Goal: Check status: Check status

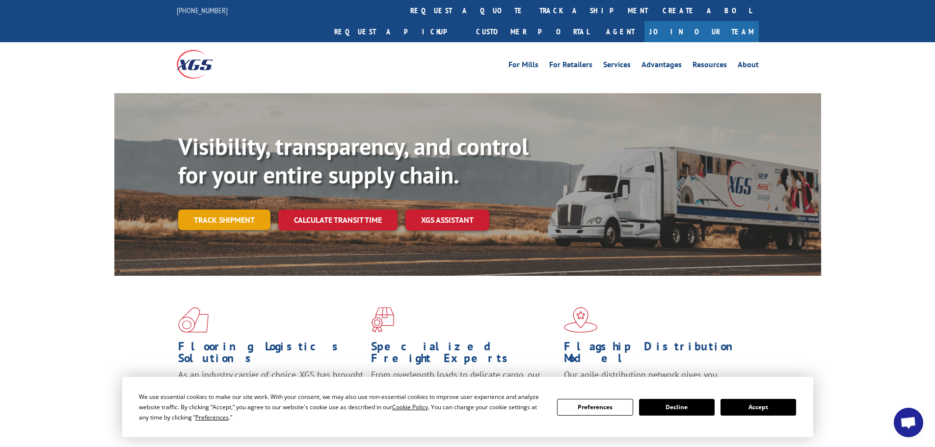
click at [240, 210] on link "Track shipment" at bounding box center [224, 220] width 92 height 21
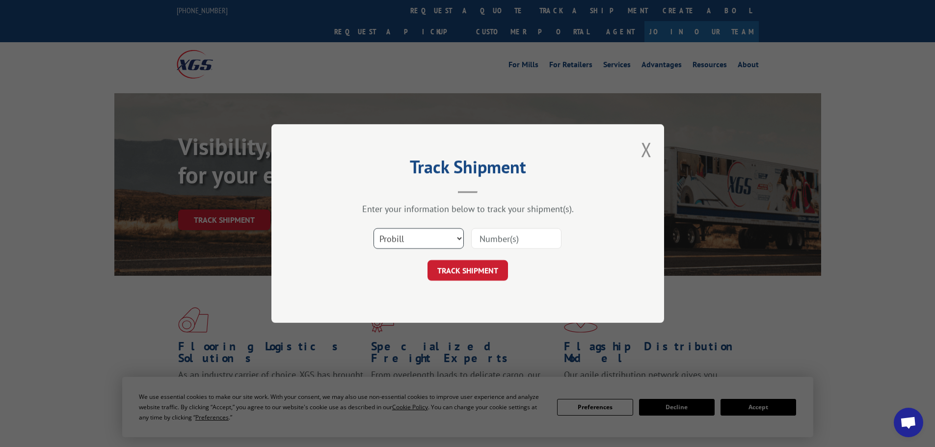
click at [418, 237] on select "Select category... Probill BOL PO" at bounding box center [418, 238] width 90 height 21
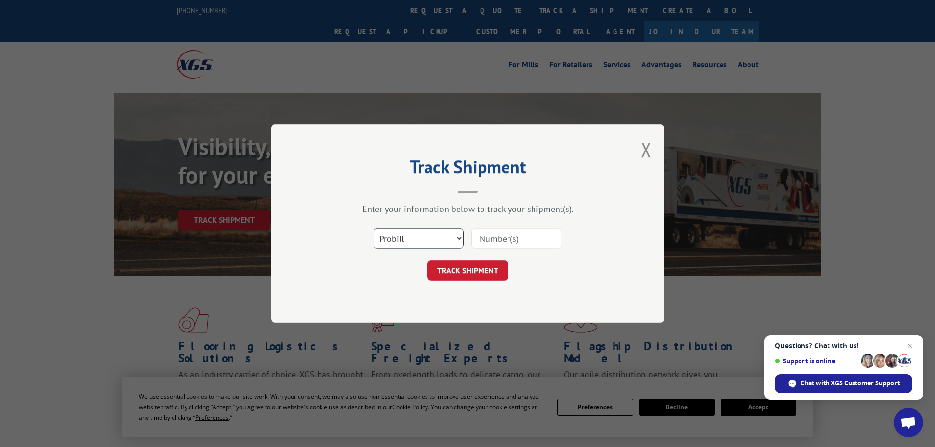
select select "bol"
click at [373, 228] on select "Select category... Probill BOL PO" at bounding box center [418, 238] width 90 height 21
click at [517, 231] on input at bounding box center [516, 238] width 90 height 21
paste input "7067565"
type input "7067565"
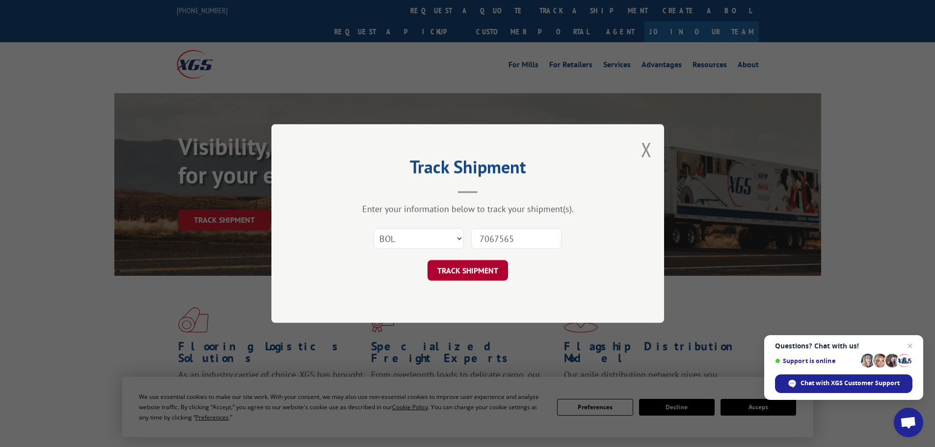
click at [481, 268] on button "TRACK SHIPMENT" at bounding box center [467, 270] width 80 height 21
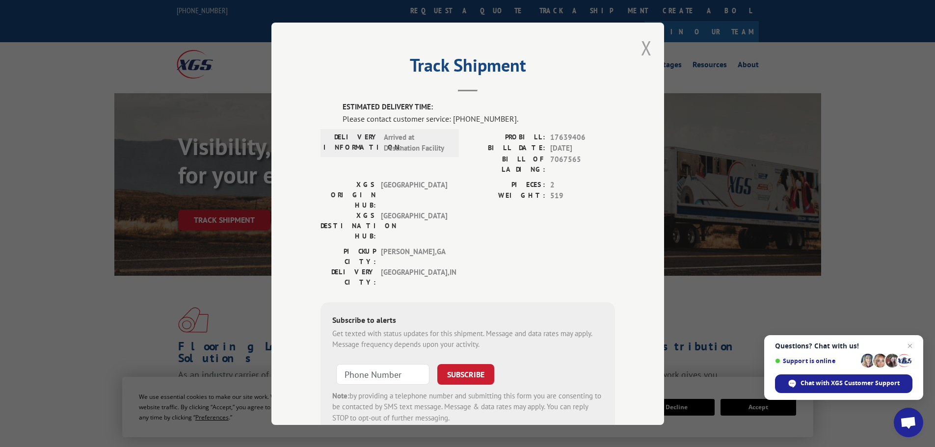
click at [643, 47] on button "Close modal" at bounding box center [646, 48] width 11 height 26
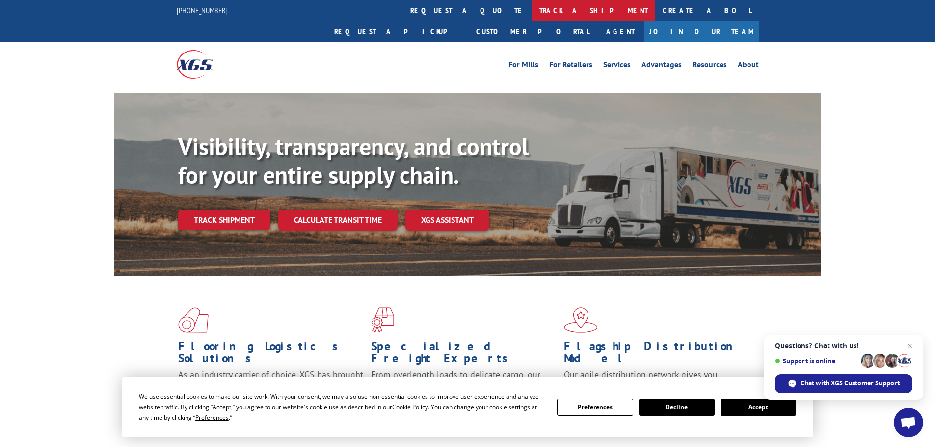
click at [532, 10] on link "track a shipment" at bounding box center [593, 10] width 123 height 21
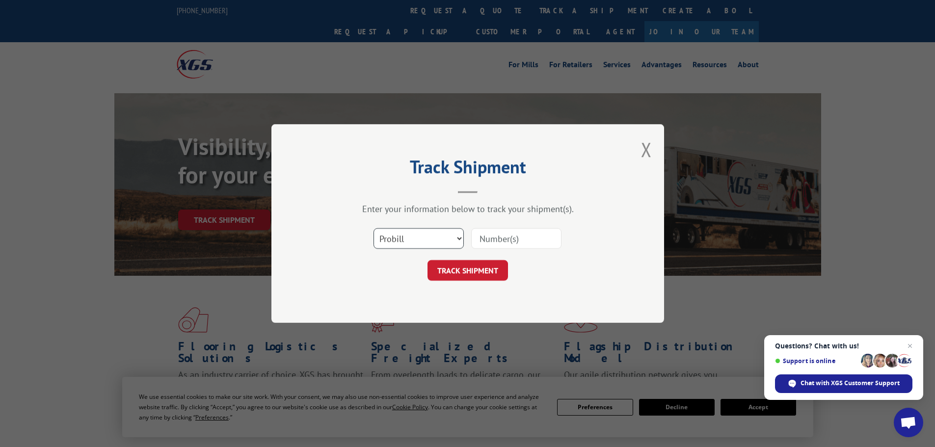
click at [411, 245] on select "Select category... Probill BOL PO" at bounding box center [418, 238] width 90 height 21
select select "po"
click at [373, 228] on select "Select category... Probill BOL PO" at bounding box center [418, 238] width 90 height 21
click at [490, 232] on input at bounding box center [516, 238] width 90 height 21
paste input "34501811"
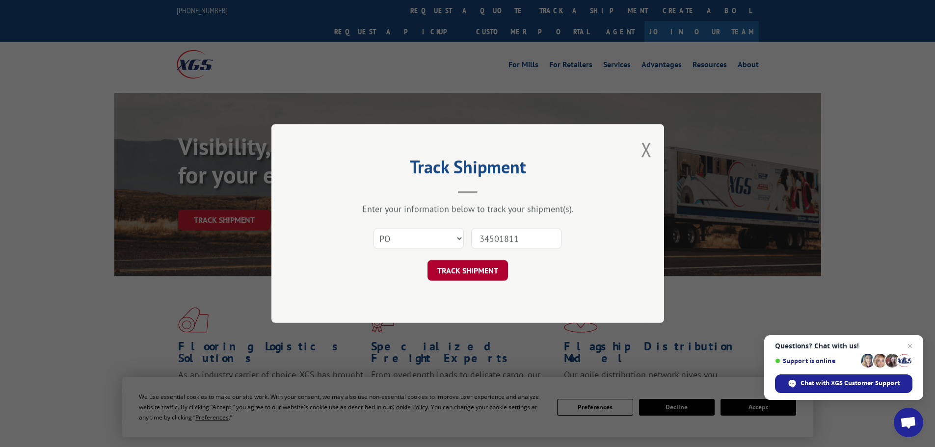
type input "34501811"
click at [493, 268] on button "TRACK SHIPMENT" at bounding box center [467, 270] width 80 height 21
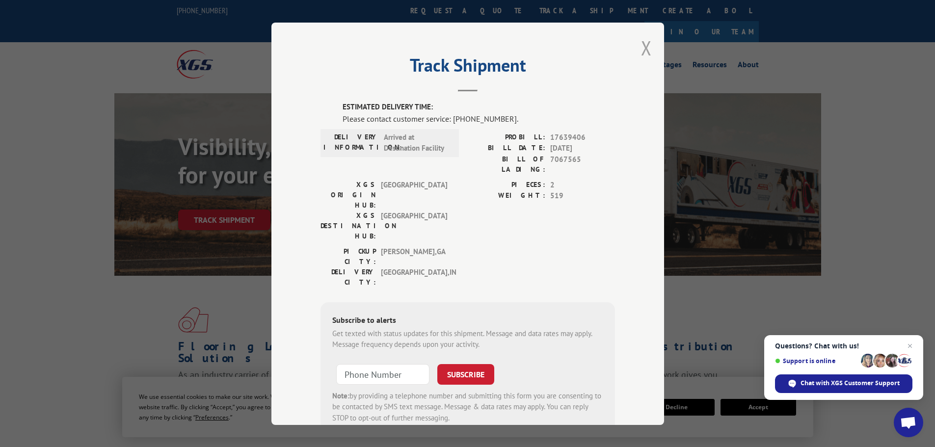
click at [642, 52] on button "Close modal" at bounding box center [646, 48] width 11 height 26
